Goal: Task Accomplishment & Management: Manage account settings

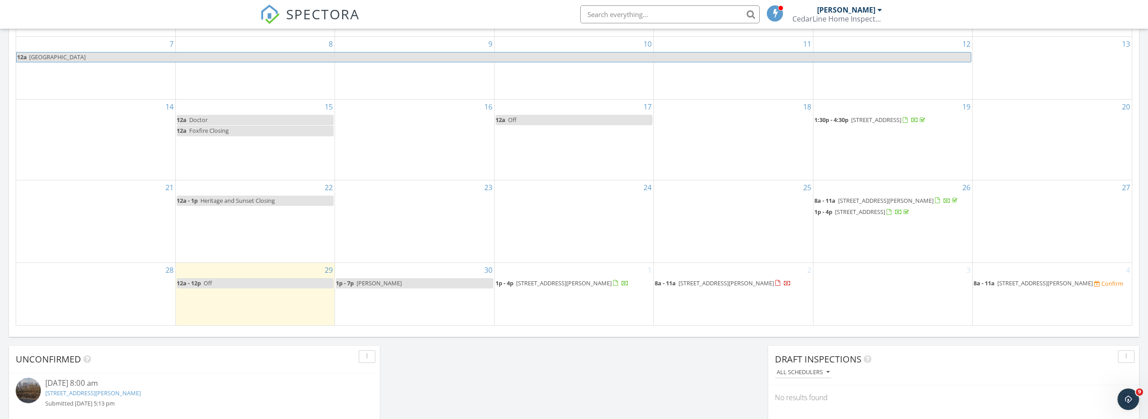
scroll to position [817, 1148]
click at [885, 211] on span "397 Northbridge Dr, High Point 27265" at bounding box center [860, 212] width 50 height 8
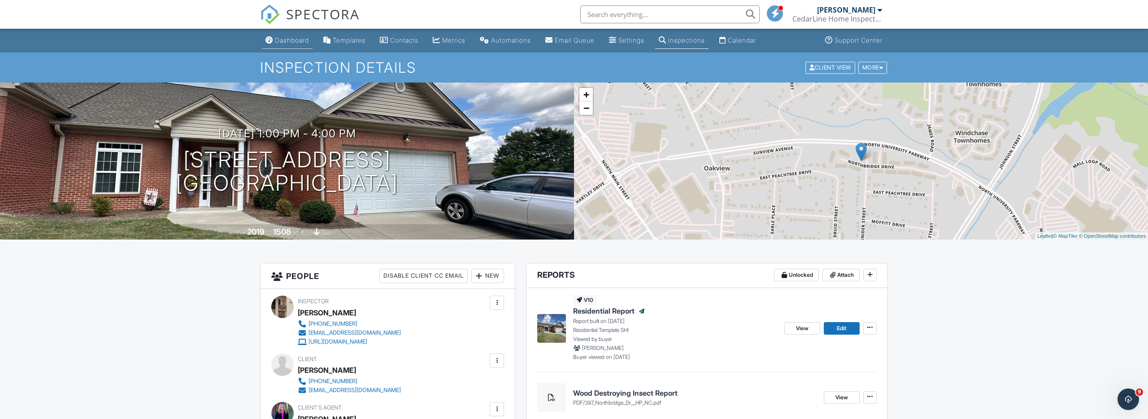
click at [282, 34] on link "Dashboard" at bounding box center [287, 40] width 51 height 17
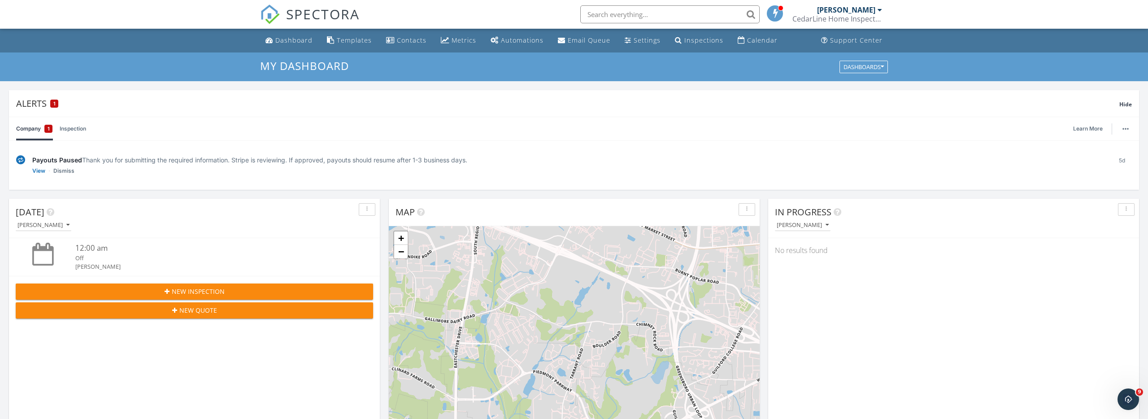
click at [86, 134] on link "Inspection" at bounding box center [73, 128] width 26 height 23
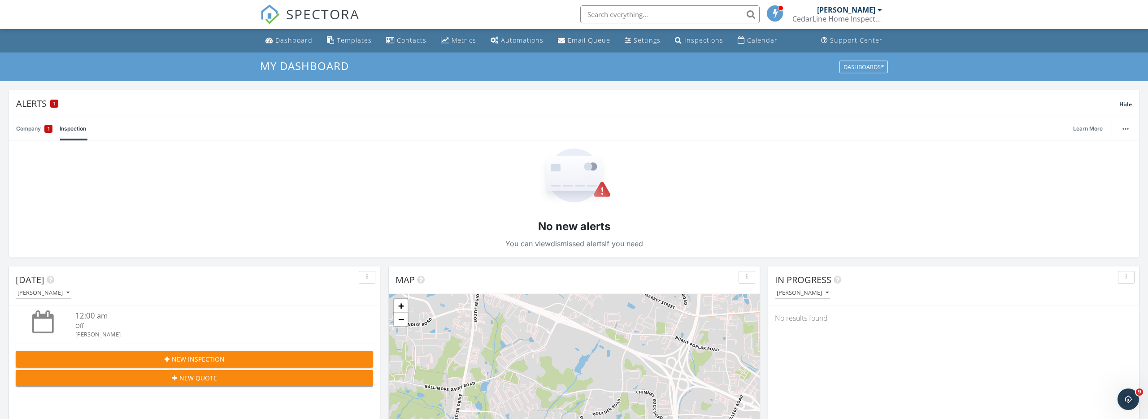
click at [28, 127] on link "Company 1" at bounding box center [34, 128] width 36 height 23
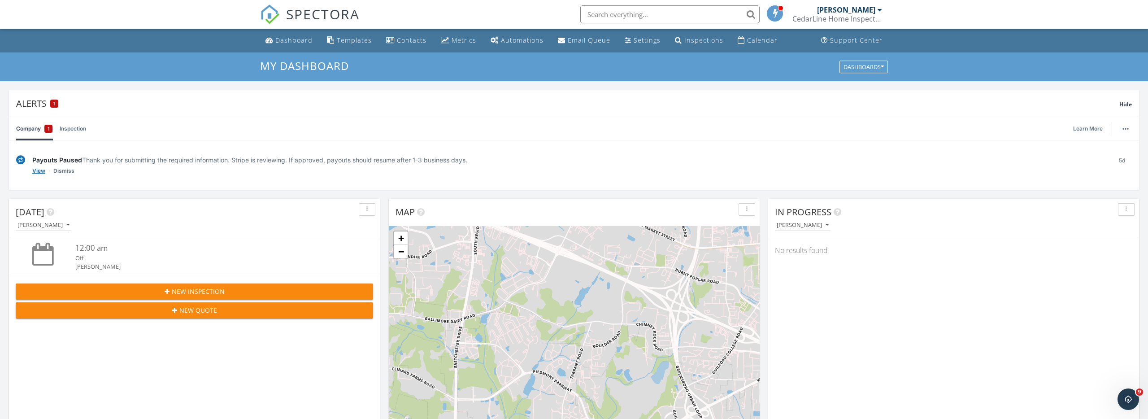
click at [39, 172] on link "View" at bounding box center [38, 170] width 13 height 9
click at [68, 173] on link "Dismiss" at bounding box center [63, 170] width 21 height 9
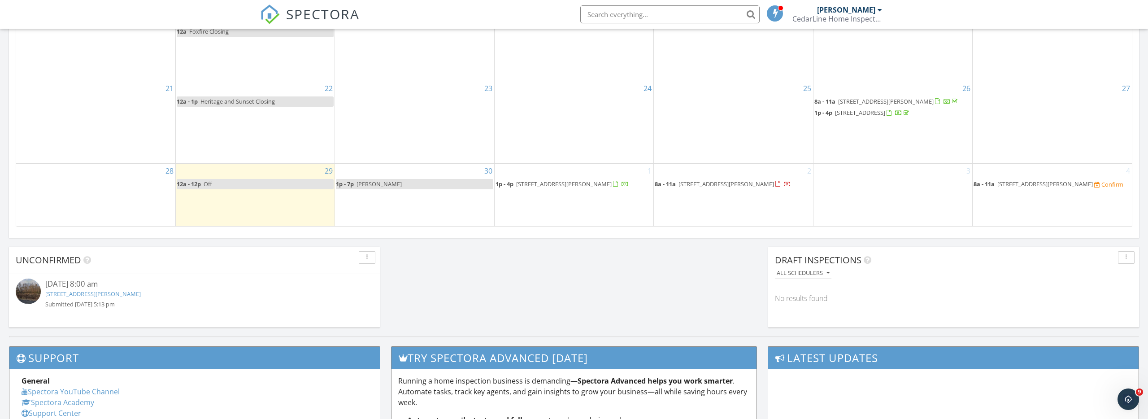
scroll to position [597, 0]
click at [713, 181] on span "[STREET_ADDRESS][PERSON_NAME]" at bounding box center [726, 183] width 96 height 8
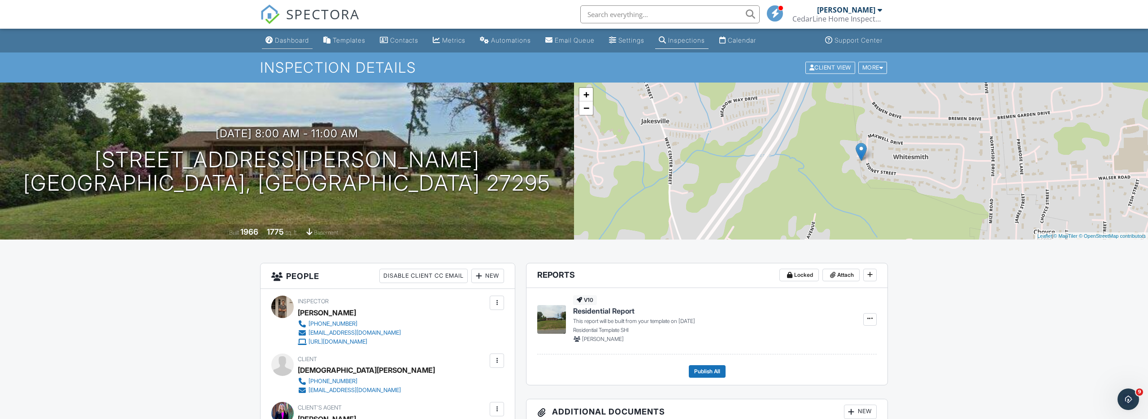
click at [289, 44] on link "Dashboard" at bounding box center [287, 40] width 51 height 17
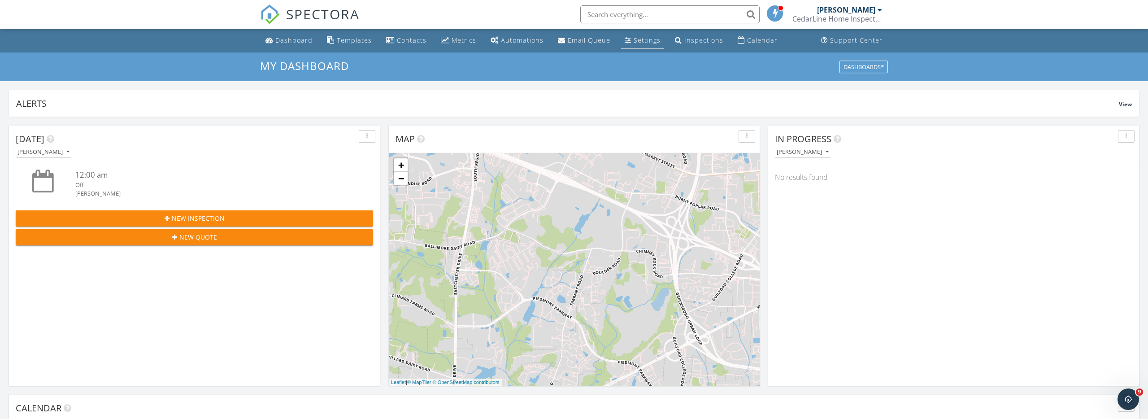
click at [625, 39] on div "Settings" at bounding box center [628, 39] width 7 height 7
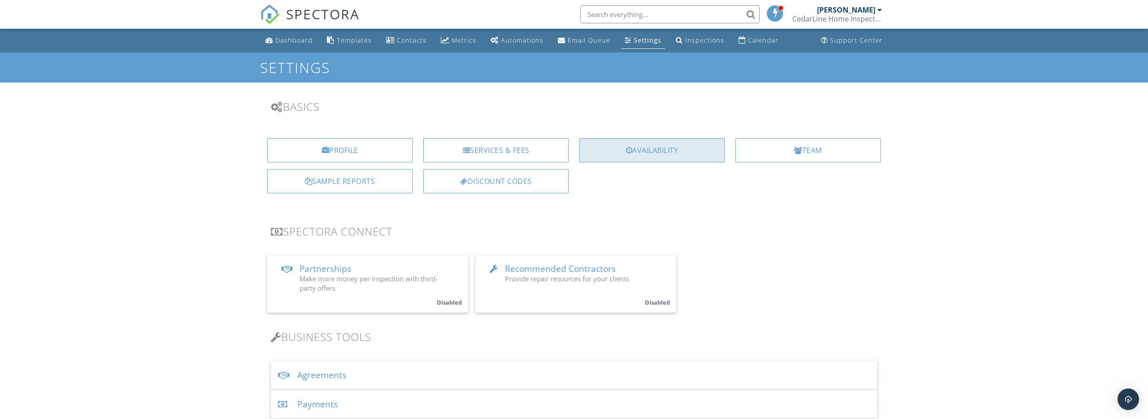
drag, startPoint x: 646, startPoint y: 163, endPoint x: 647, endPoint y: 149, distance: 13.9
click at [647, 156] on div "Availability" at bounding box center [652, 153] width 156 height 31
click at [647, 149] on div "Availability" at bounding box center [651, 150] width 145 height 24
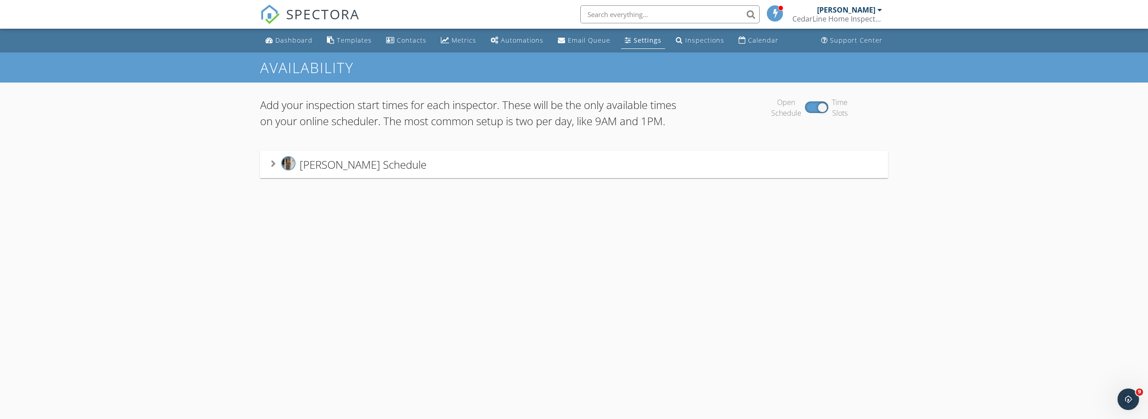
click at [278, 173] on div "Daniel Swanson's Schedule" at bounding box center [349, 164] width 156 height 17
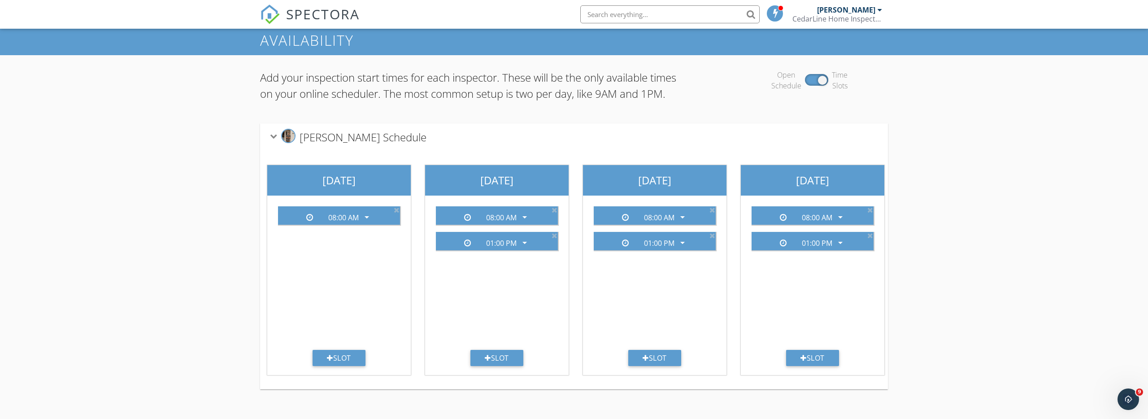
scroll to position [52, 0]
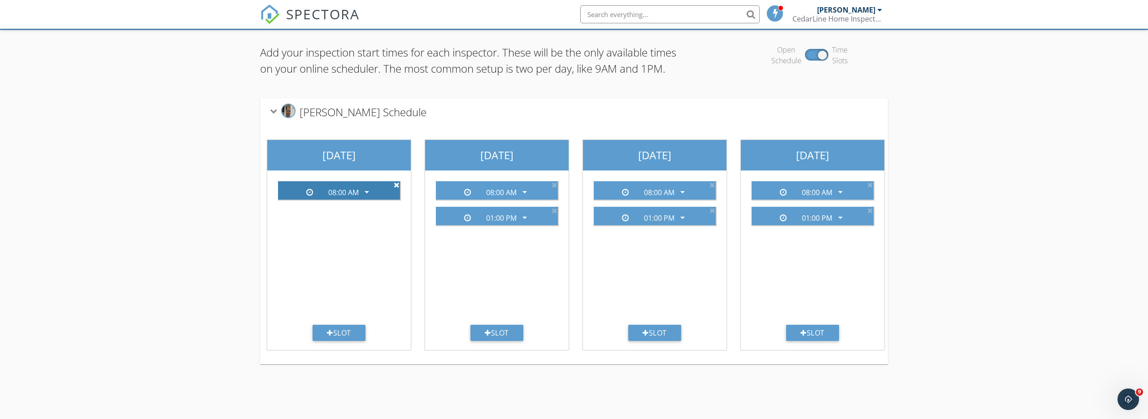
click at [395, 188] on icon at bounding box center [397, 184] width 6 height 7
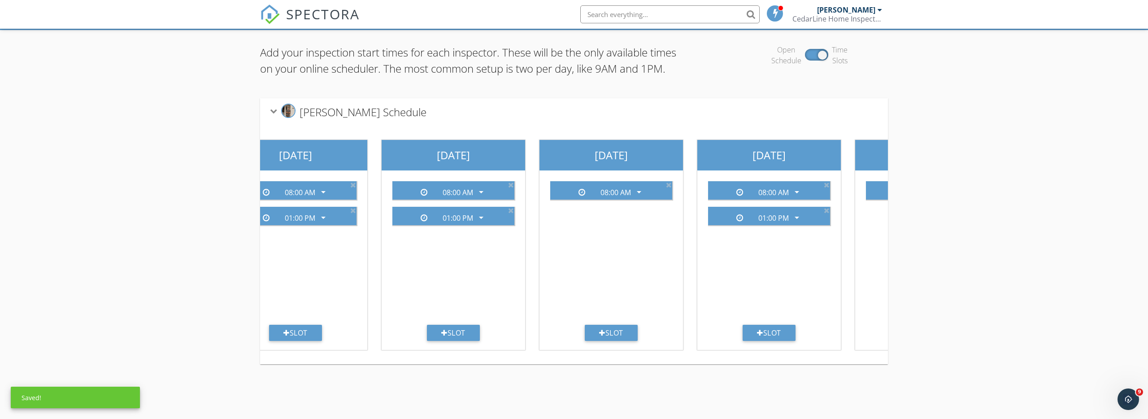
scroll to position [0, 477]
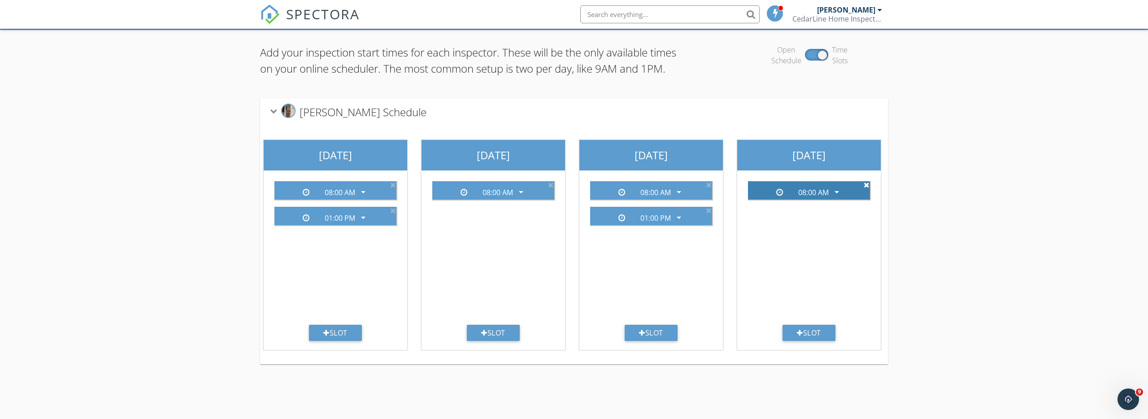
click at [864, 188] on icon at bounding box center [867, 184] width 6 height 7
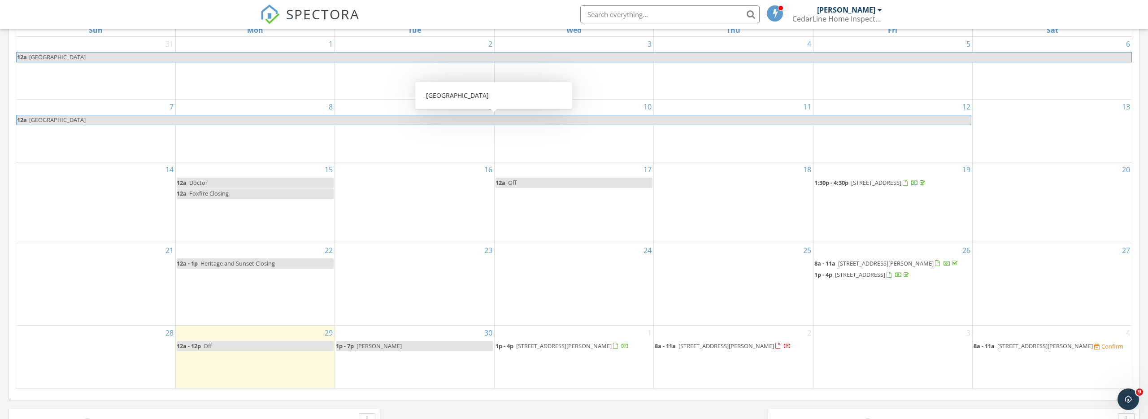
scroll to position [451, 0]
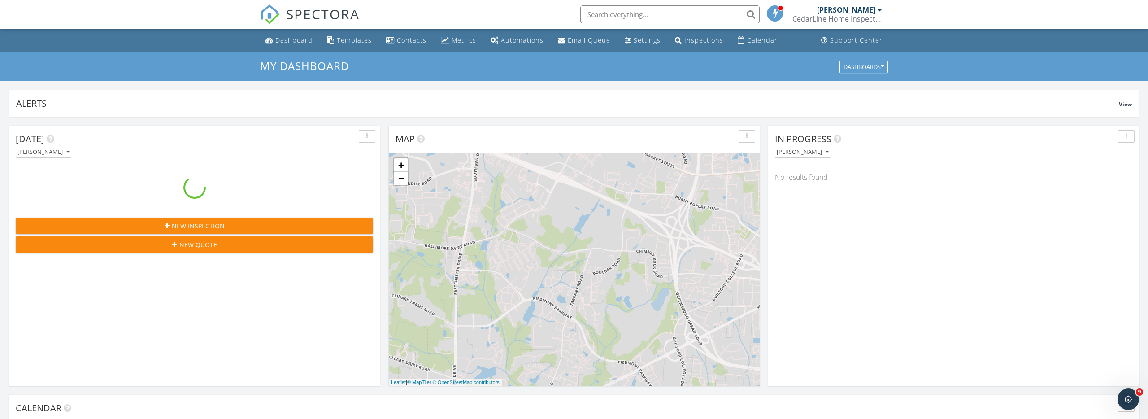
scroll to position [817, 1148]
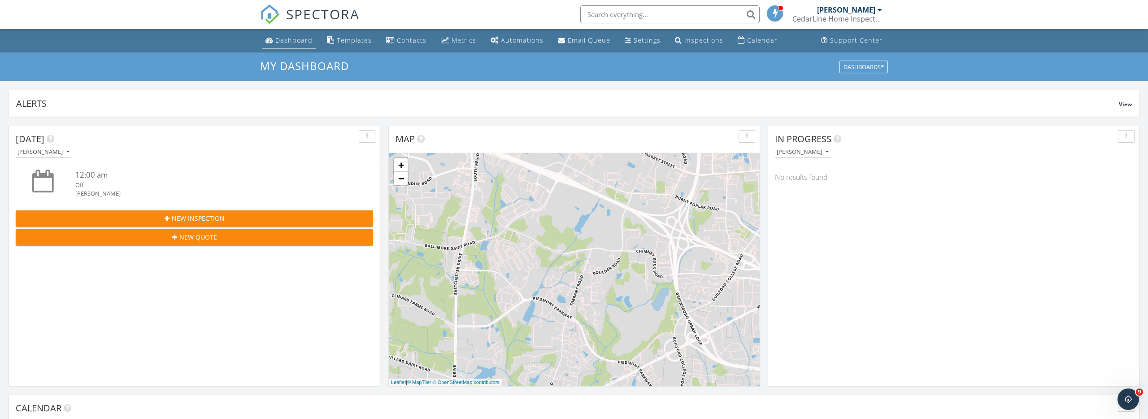
click at [310, 48] on link "Dashboard" at bounding box center [289, 40] width 54 height 17
